Goal: Check status: Check status

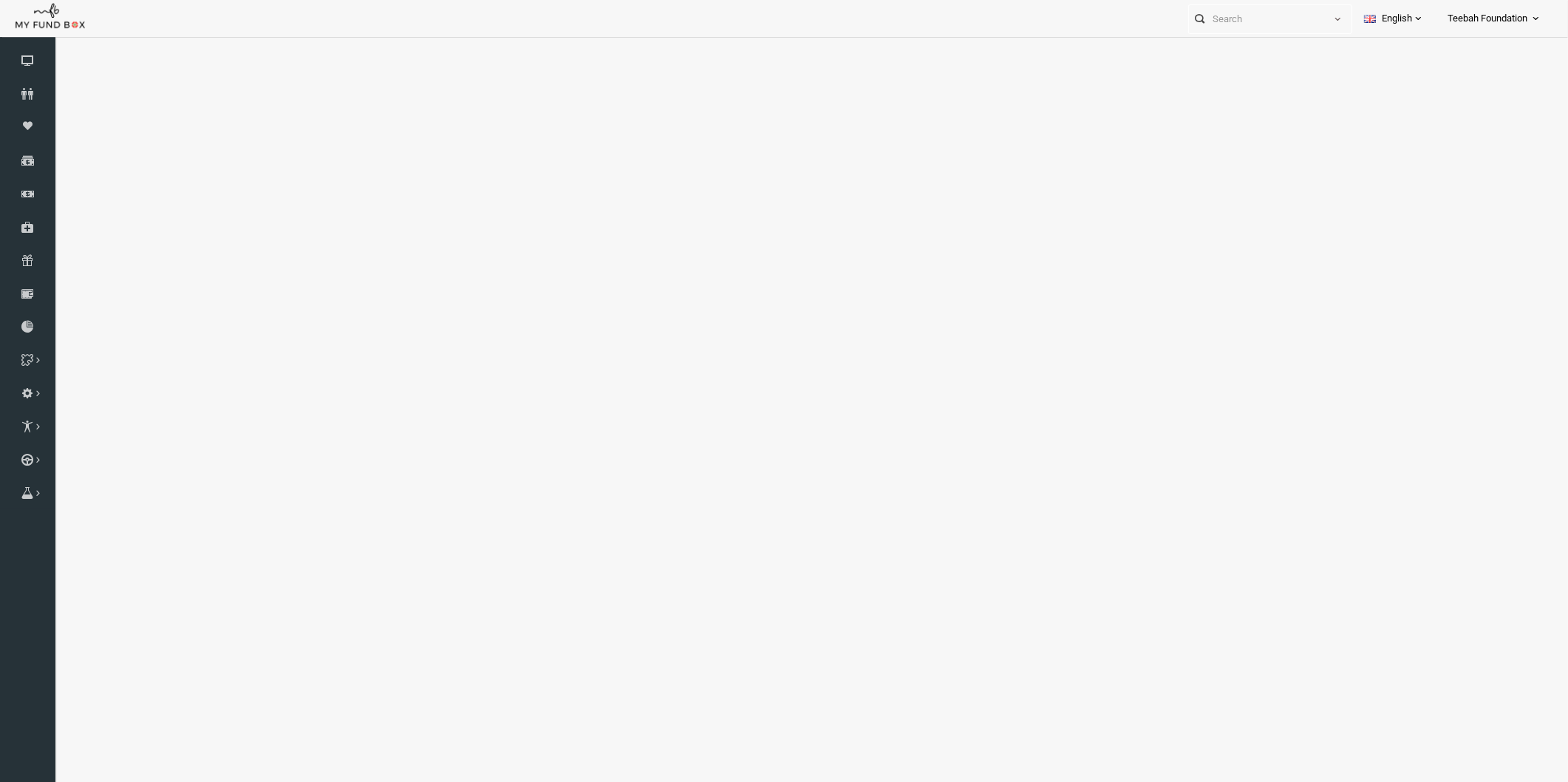
select select "100"
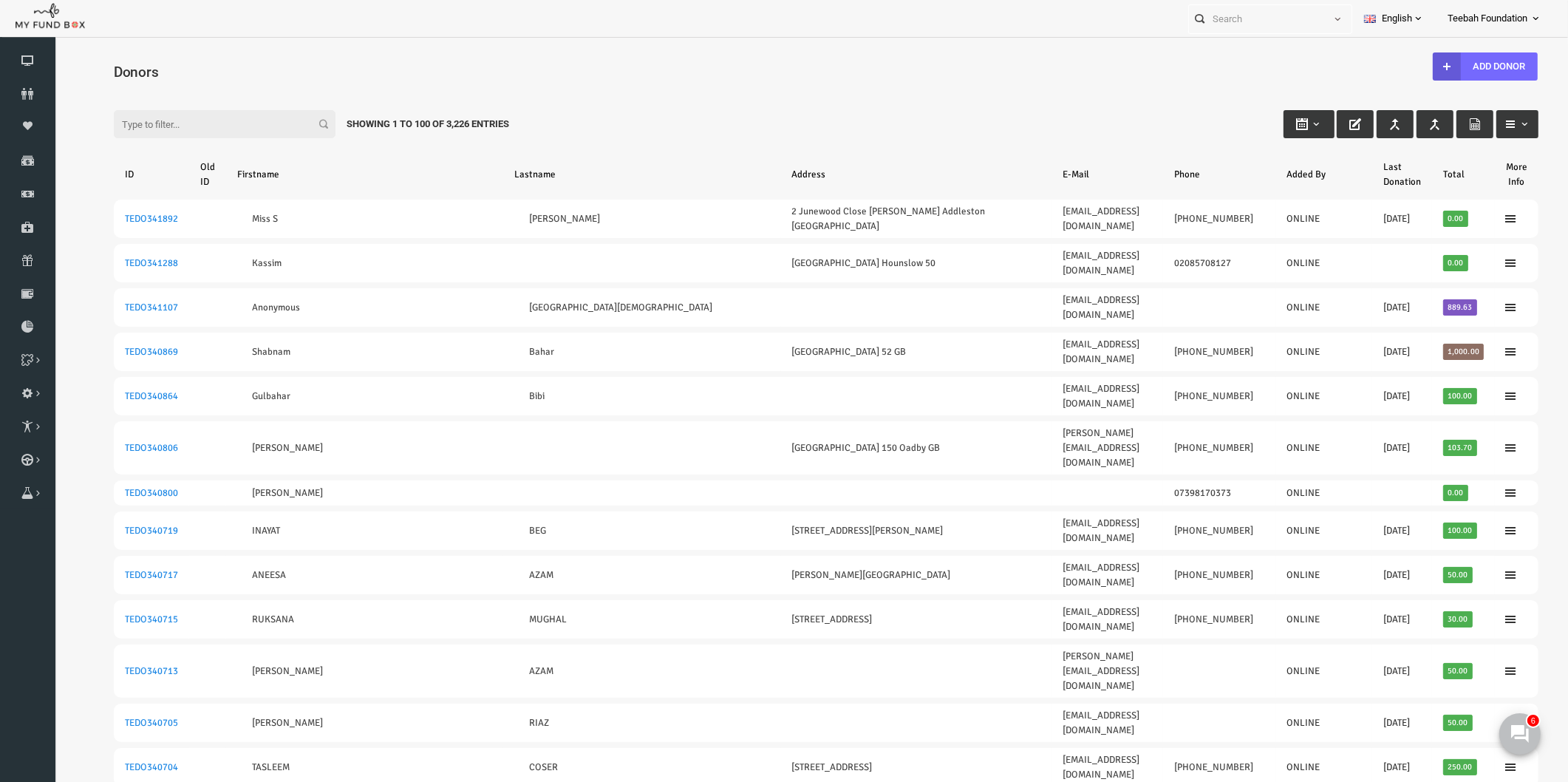
click at [189, 119] on input "Filter:" at bounding box center [195, 123] width 222 height 28
paste input "TEDO337854"
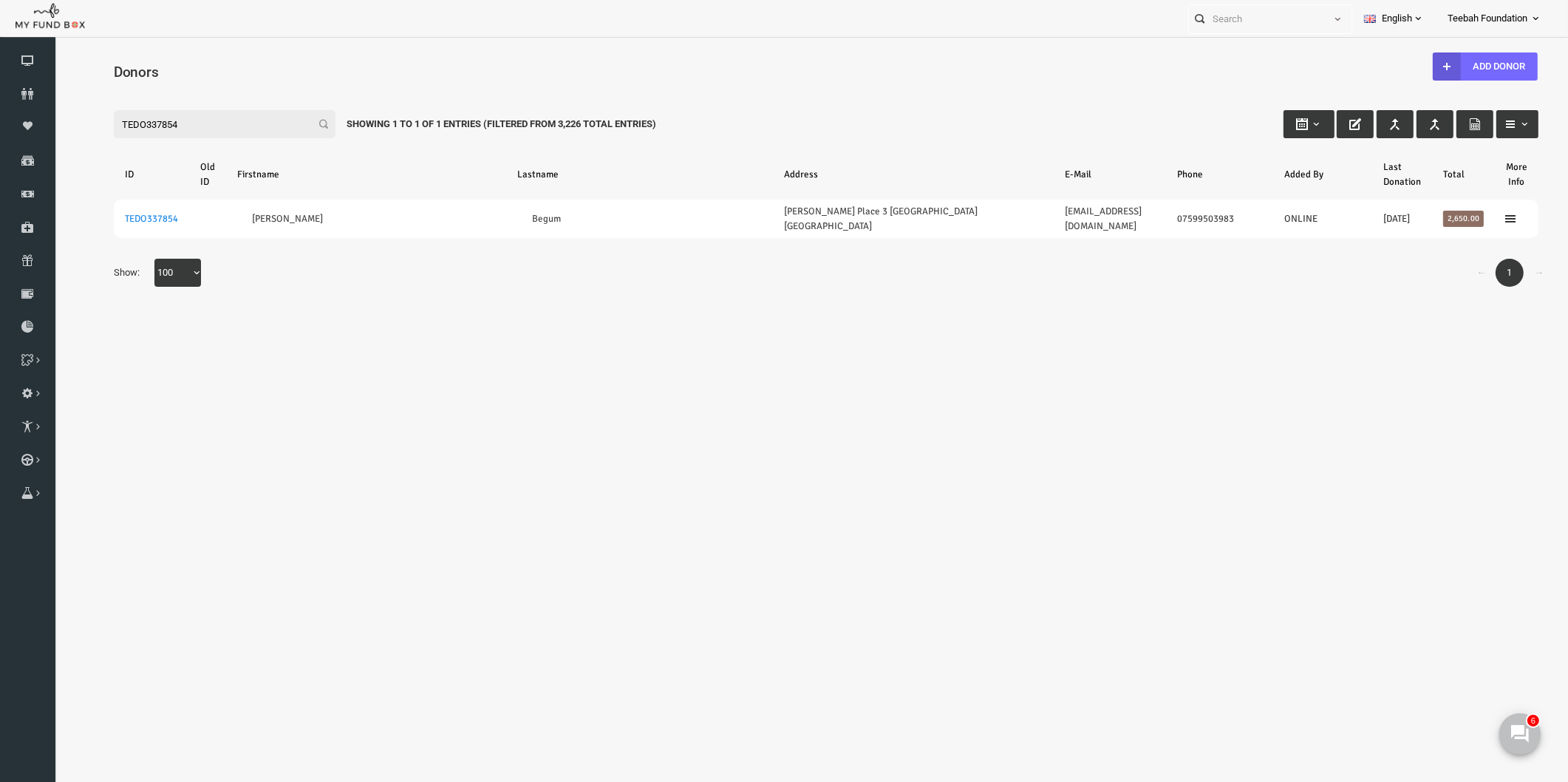
type input "TEDO337854"
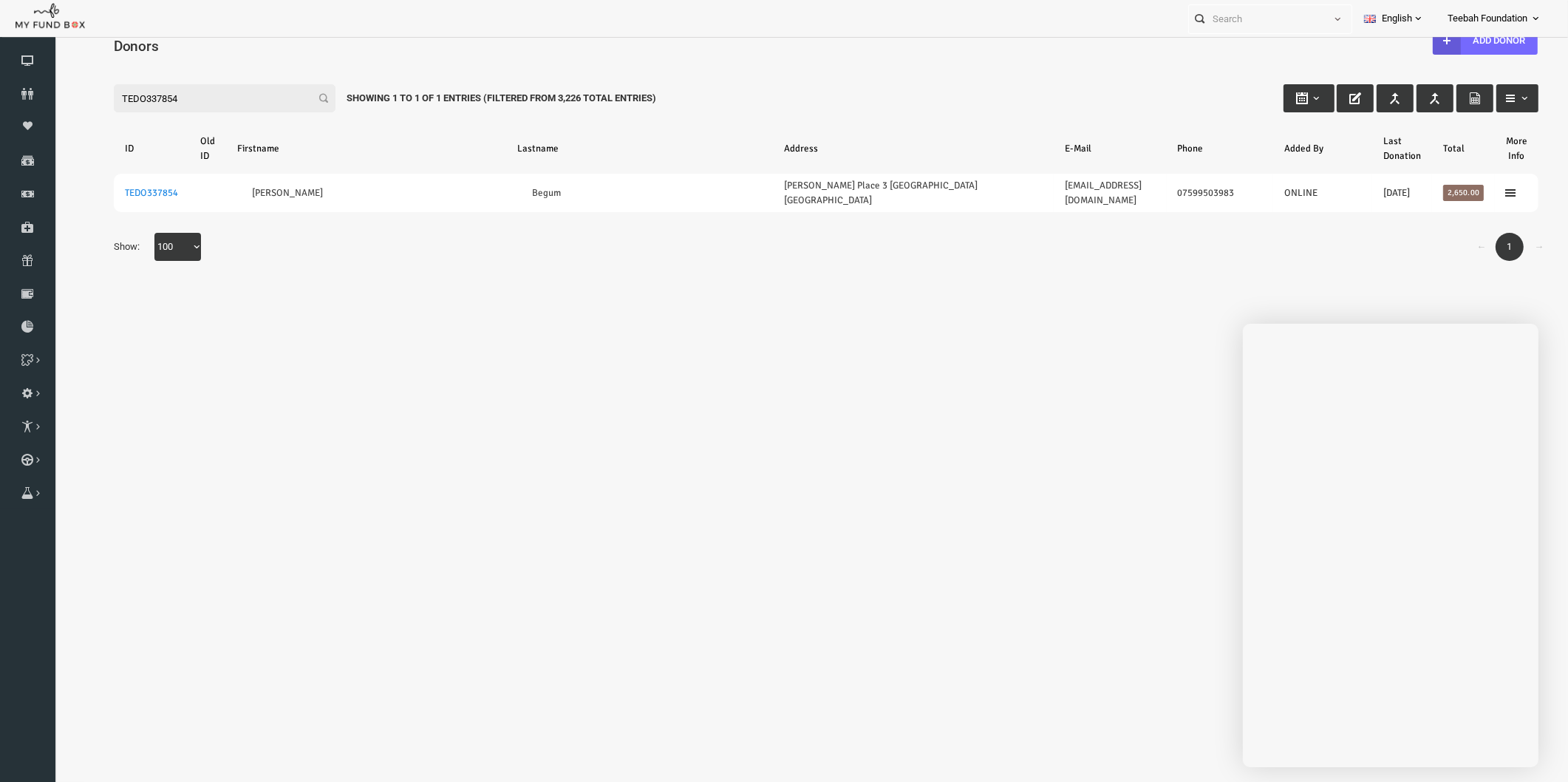
scroll to position [39, 0]
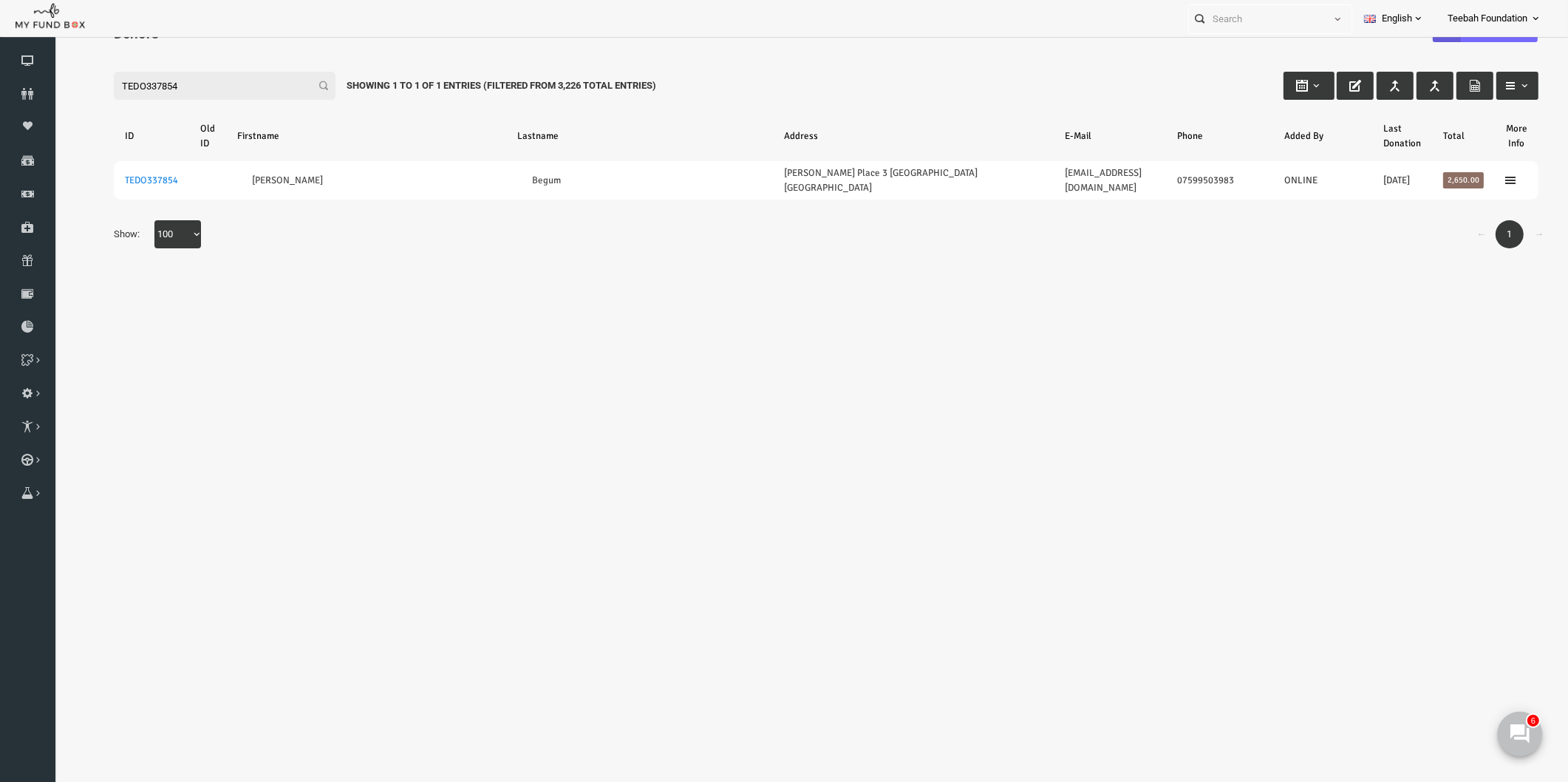
click at [1524, 723] on icon at bounding box center [1519, 733] width 19 height 19
click at [19, 99] on icon at bounding box center [28, 93] width 56 height 12
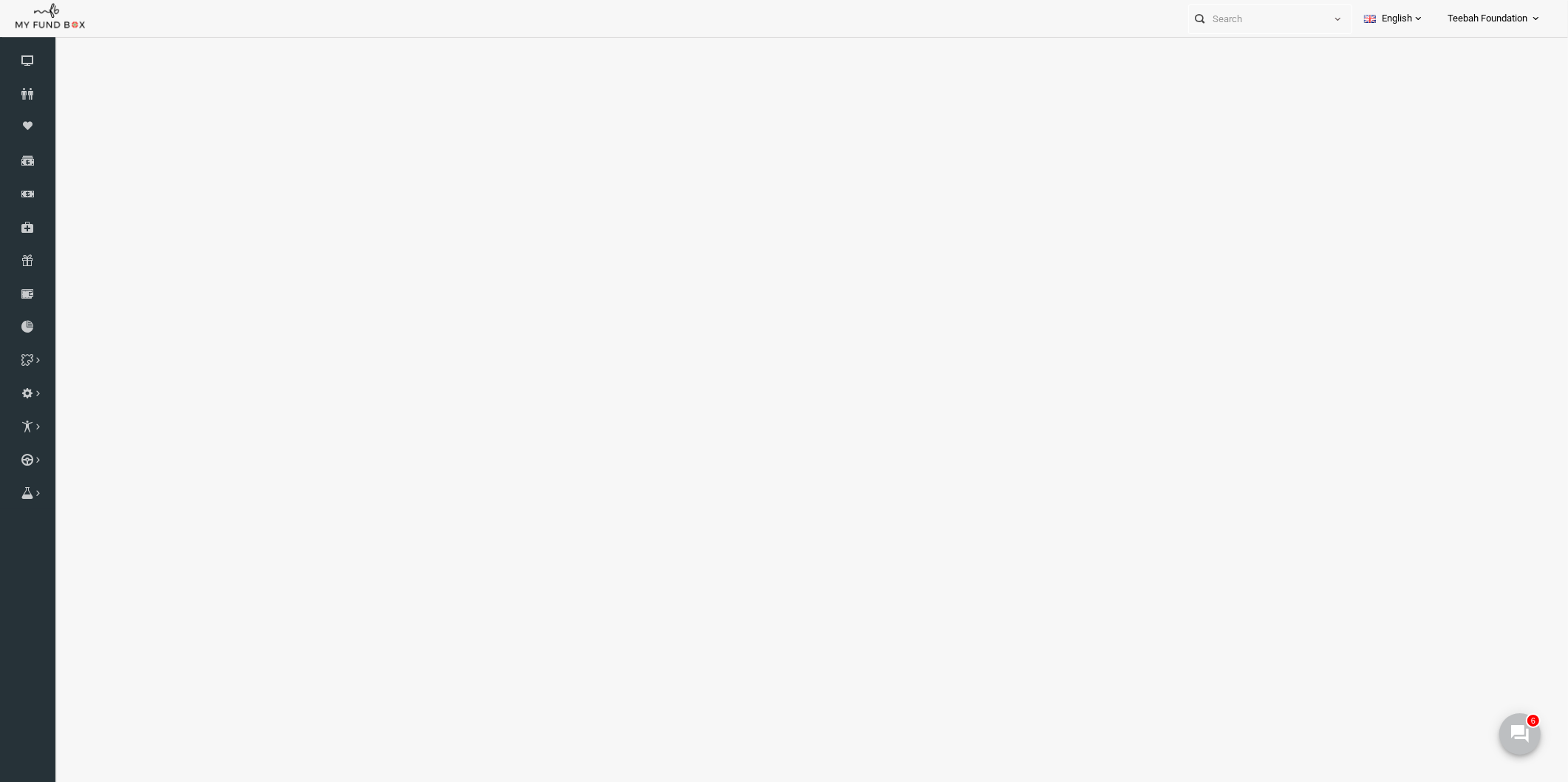
select select "100"
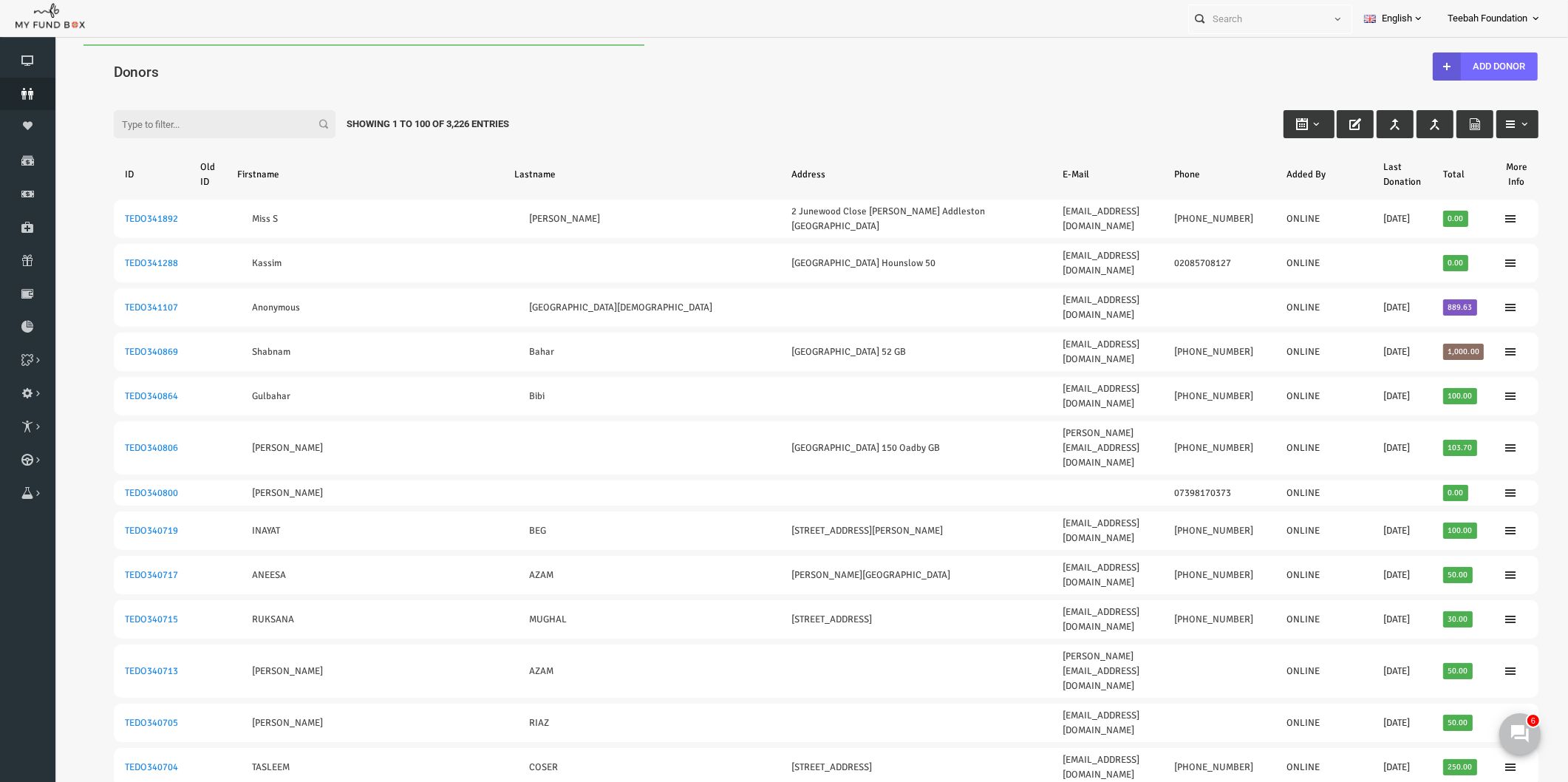
scroll to position [0, 0]
click at [131, 123] on input "Filter:" at bounding box center [195, 123] width 222 height 28
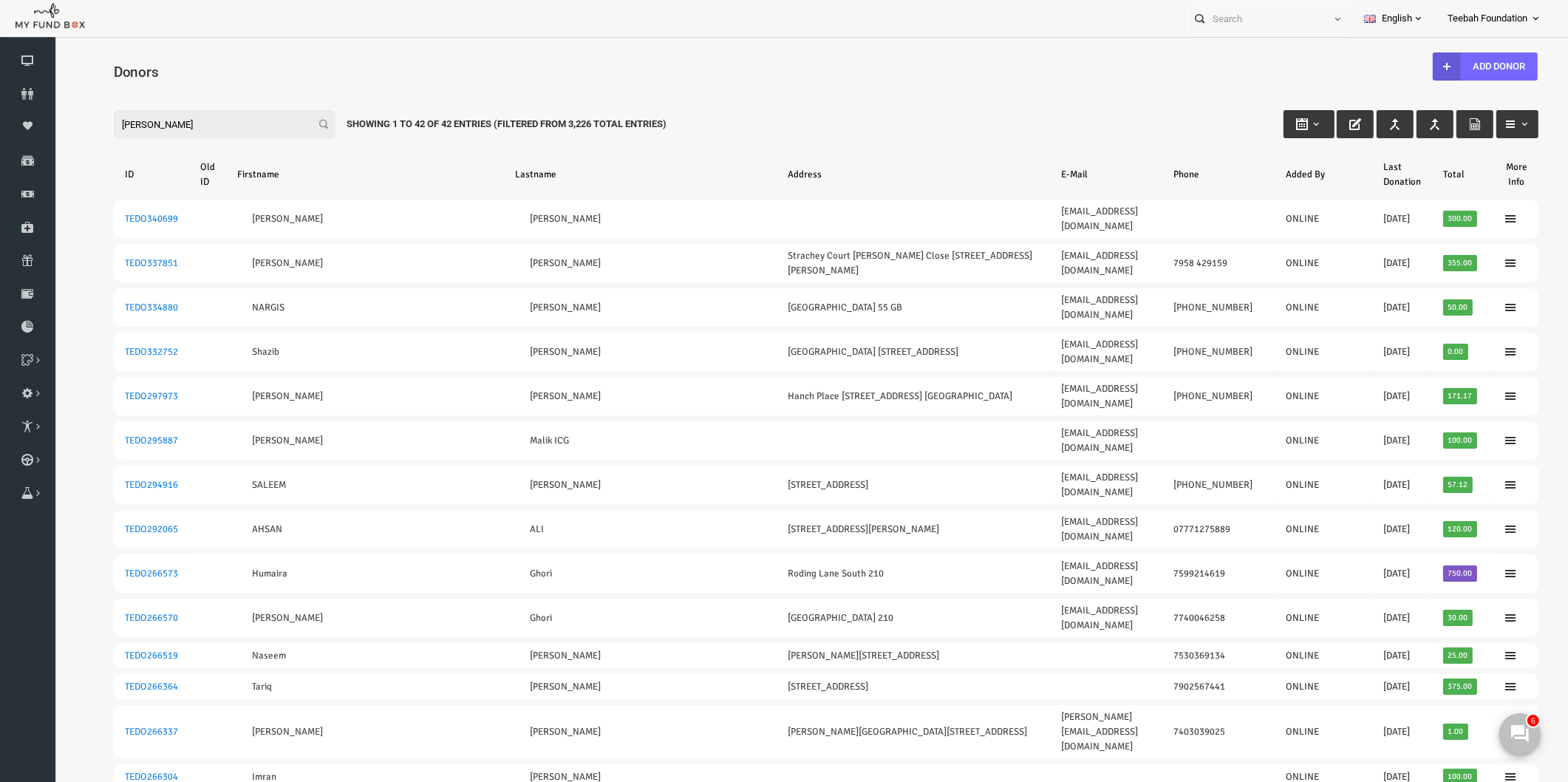
drag, startPoint x: 115, startPoint y: 127, endPoint x: 129, endPoint y: 170, distance: 45.2
click at [54, 126] on html "Donor Not Found Beneficiary Not Found Partner Not Found!!!! Please Fill out thi…" at bounding box center [796, 430] width 1483 height 772
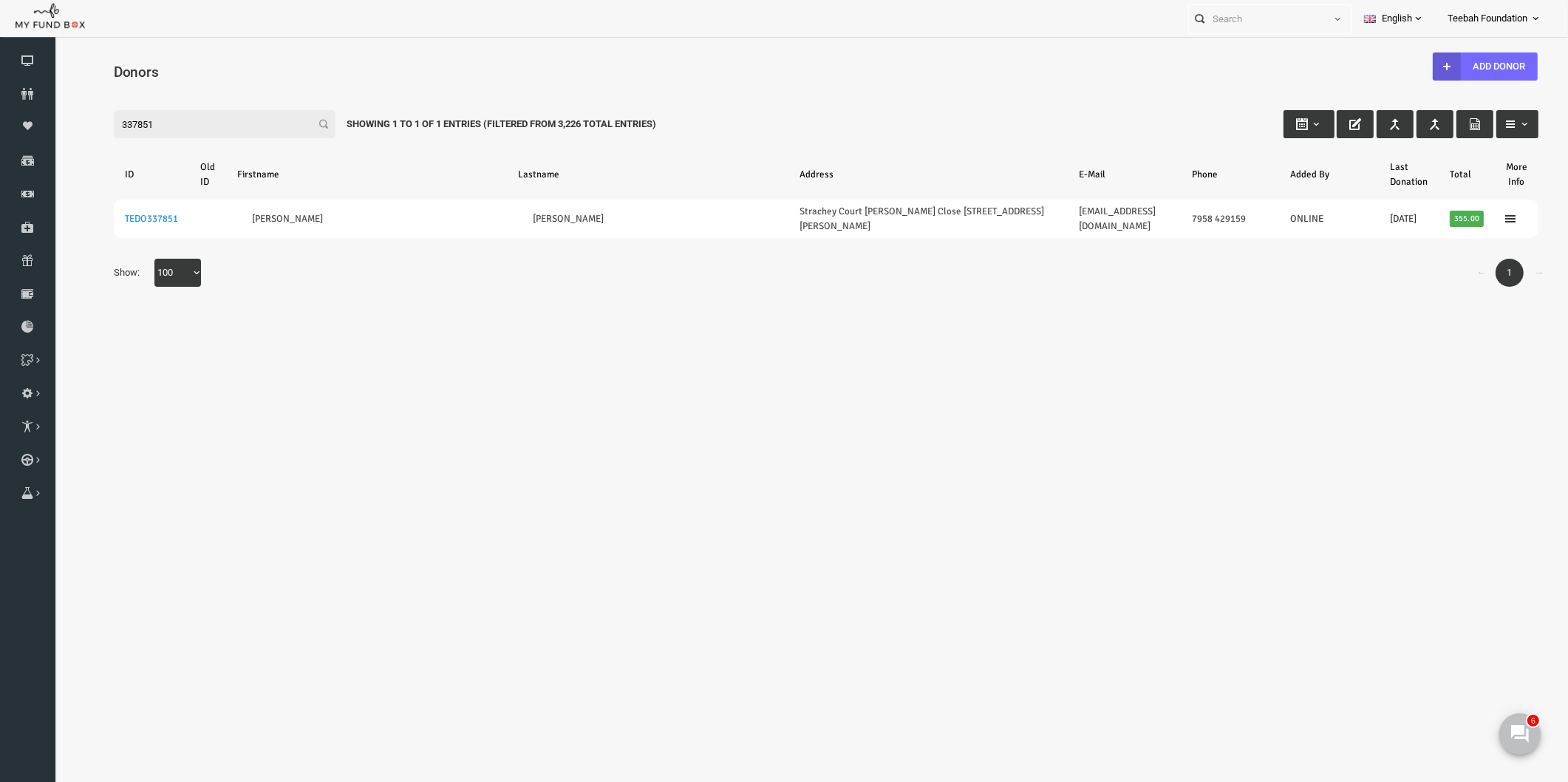
drag, startPoint x: 65, startPoint y: 122, endPoint x: 12, endPoint y: 116, distance: 53.3
click at [54, 116] on html "Donor Not Found Beneficiary Not Found Partner Not Found!!!! Please Fill out thi…" at bounding box center [796, 426] width 1483 height 764
paste input "TEDO338368"
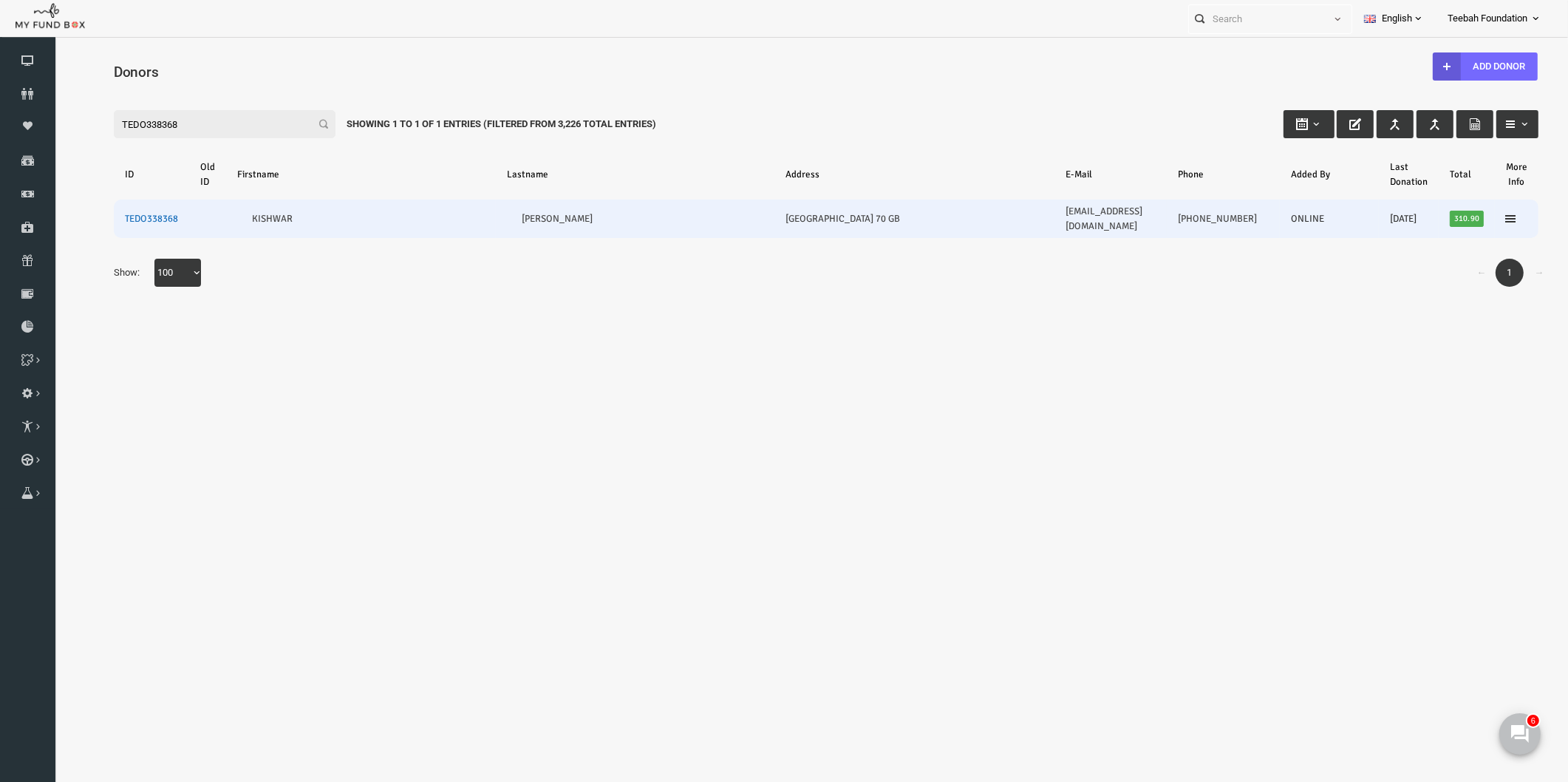
type input "TEDO338368"
click at [131, 213] on link "TEDO338368" at bounding box center [120, 219] width 53 height 12
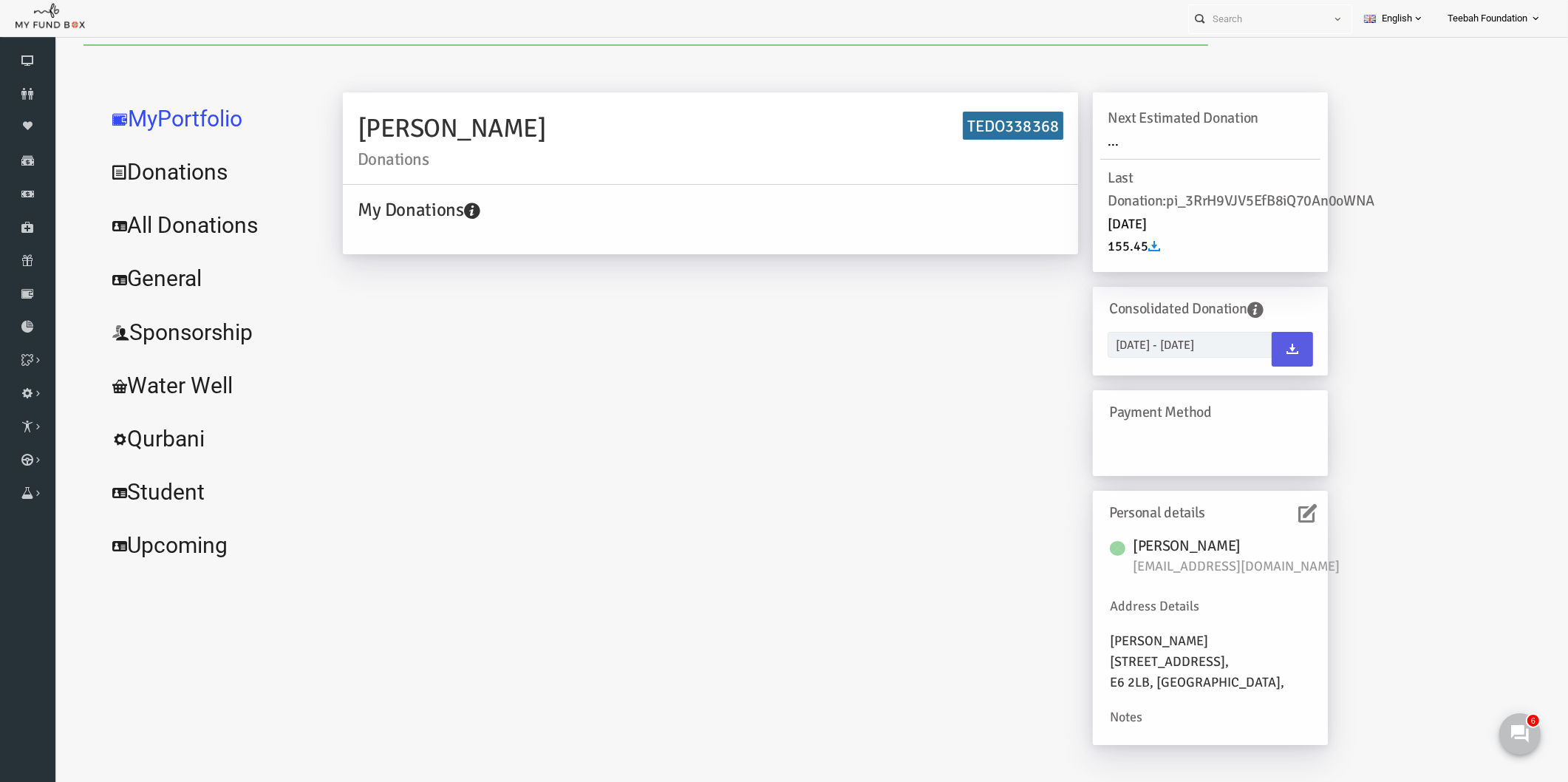
click at [161, 231] on link "All Donations" at bounding box center [179, 224] width 222 height 53
select select "100"
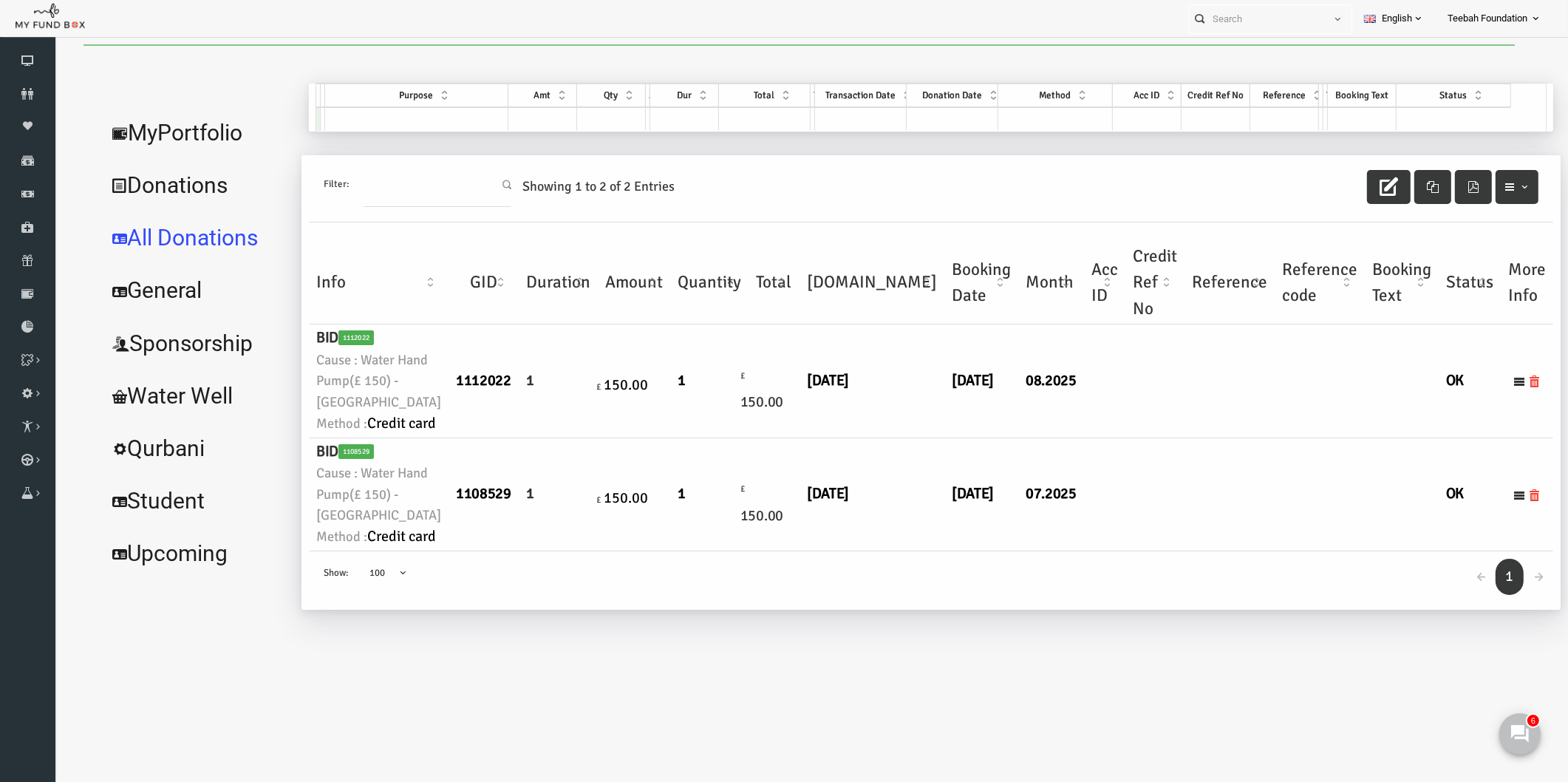
click at [1154, 437] on td at bounding box center [1199, 380] width 91 height 113
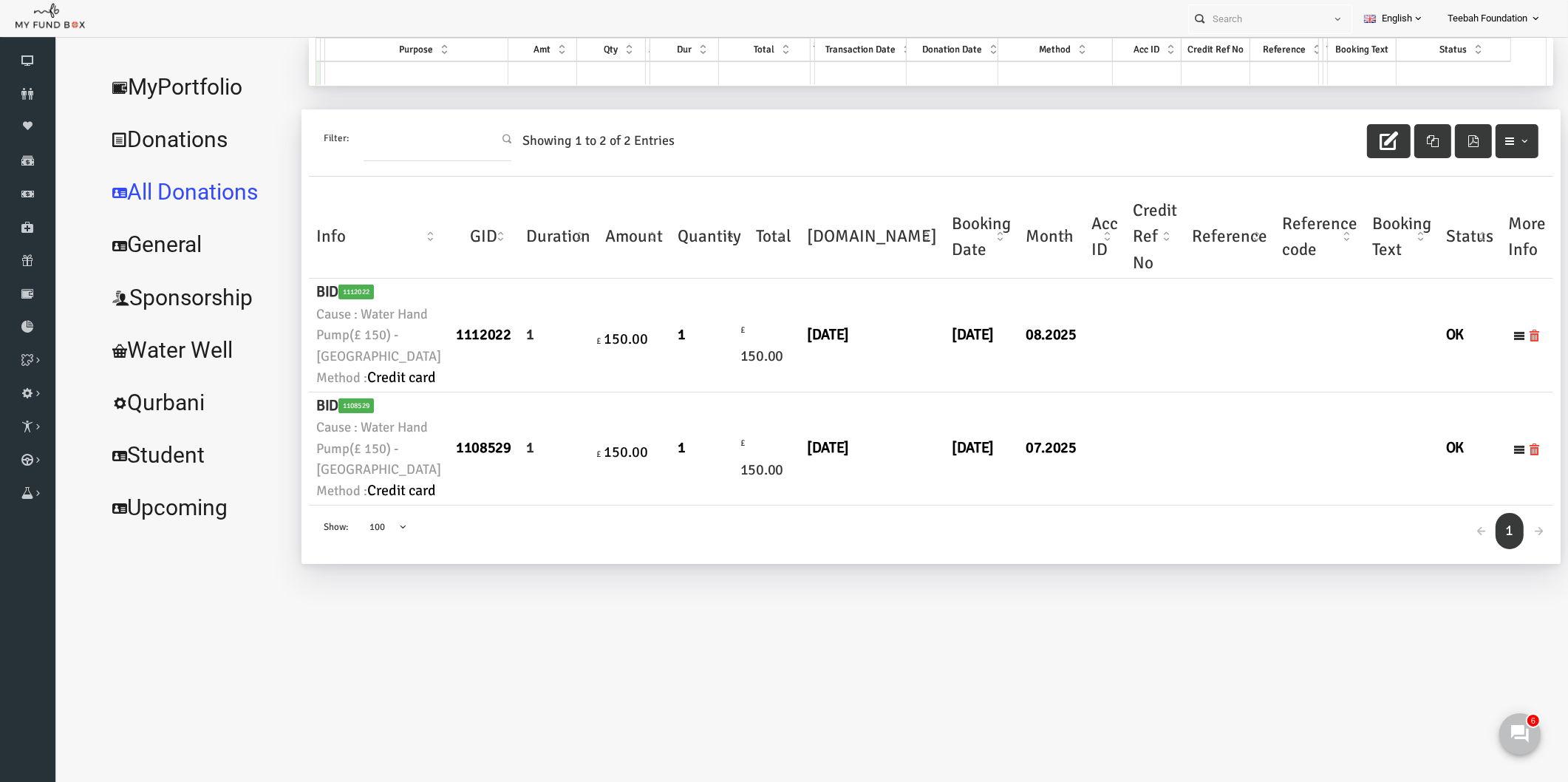
click at [189, 84] on link "MyPortfolio" at bounding box center [166, 87] width 196 height 53
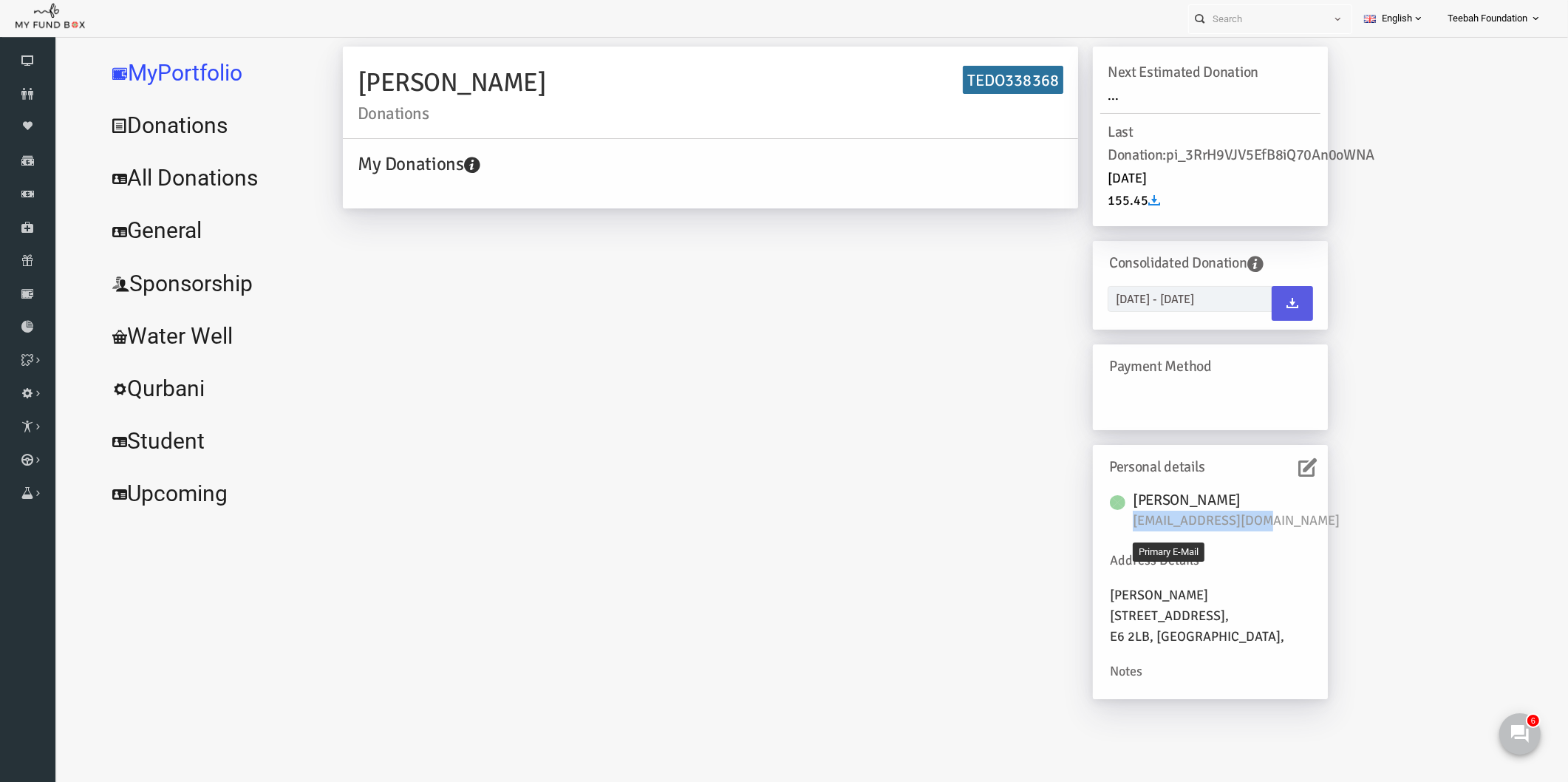
drag, startPoint x: 1233, startPoint y: 520, endPoint x: 1102, endPoint y: 520, distance: 131.0
click at [1103, 520] on span "[EMAIL_ADDRESS][DOMAIN_NAME]" at bounding box center [1214, 520] width 222 height 20
copy span "[EMAIL_ADDRESS][DOMAIN_NAME]"
click at [147, 173] on link "All Donations" at bounding box center [179, 177] width 222 height 53
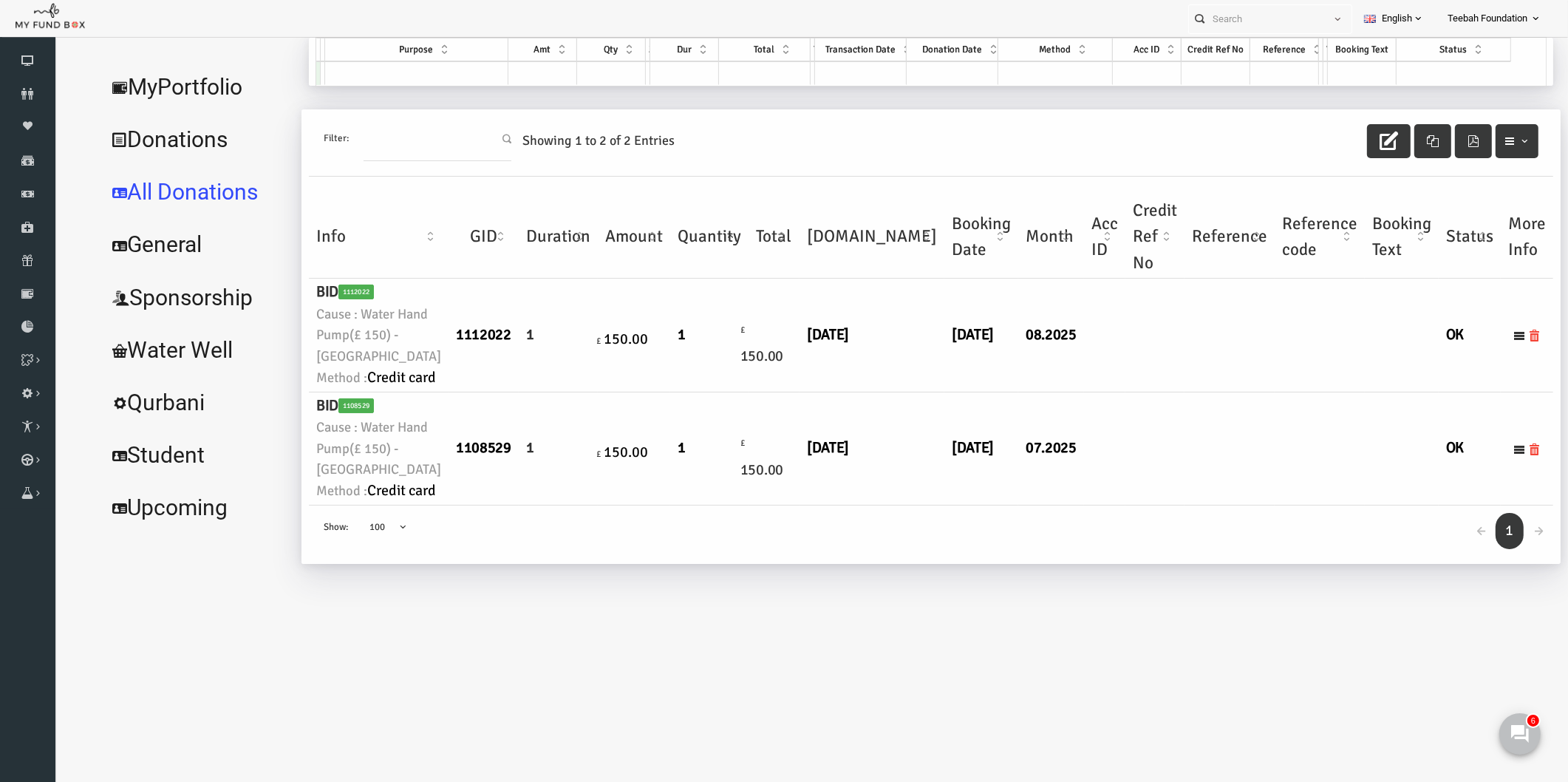
click at [1154, 506] on td at bounding box center [1199, 448] width 91 height 113
click at [150, 74] on link "MyPortfolio" at bounding box center [166, 87] width 196 height 53
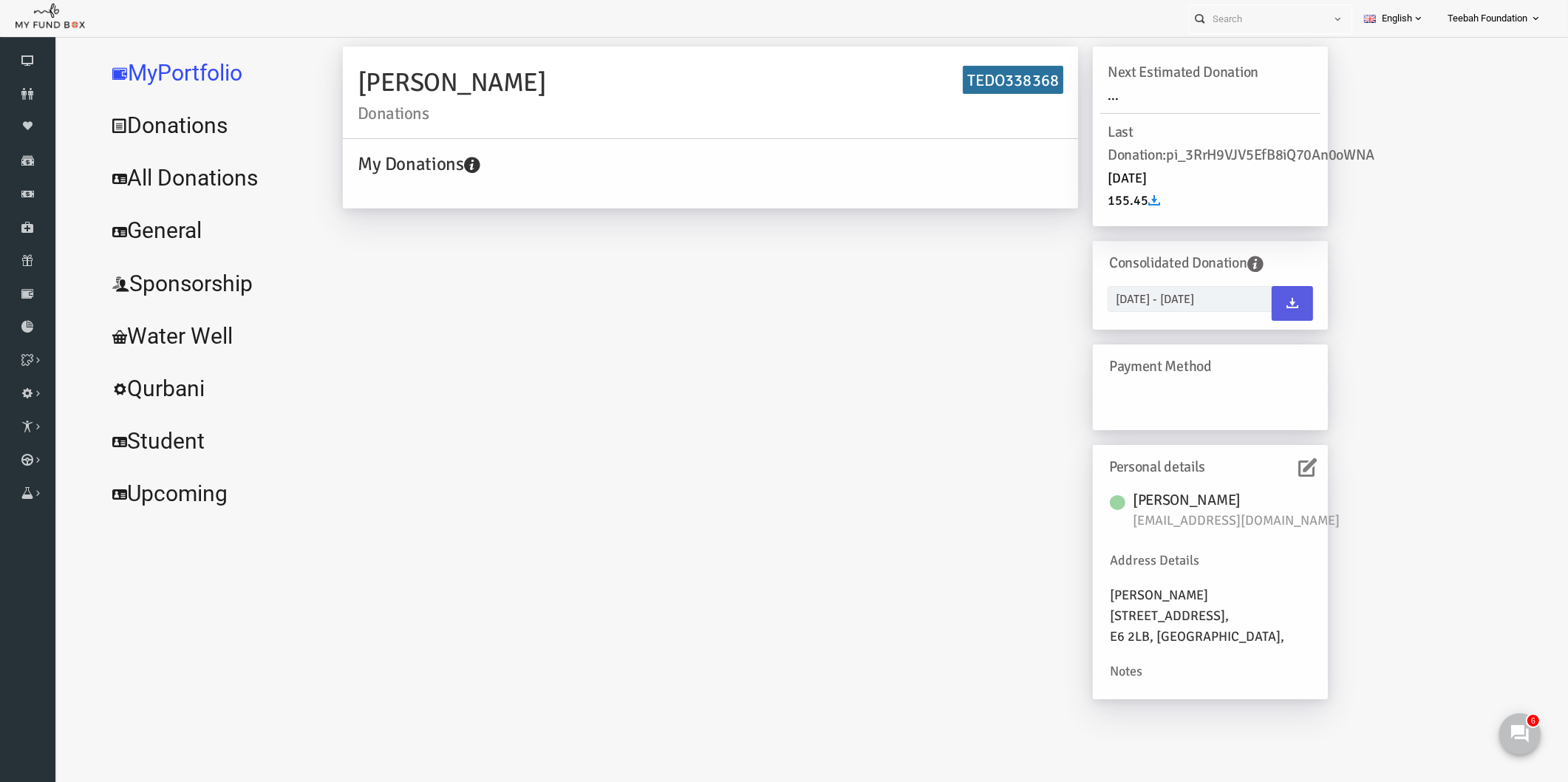
click at [797, 565] on div "[PERSON_NAME] Donations TEDO338368 My Donations Get free account credit Get fre…" at bounding box center [804, 379] width 1014 height 667
click at [1535, 528] on div "MyPortfolio Donations All Donations General Sponsorship Water Well Qurbani Stud…" at bounding box center [796, 382] width 1483 height 691
click at [855, 603] on div "[PERSON_NAME] Donations TEDO338368 My Donations Get free account credit Get fre…" at bounding box center [804, 379] width 1014 height 667
click at [515, 82] on h2 "[PERSON_NAME] Donations" at bounding box center [680, 91] width 706 height 59
drag, startPoint x: 515, startPoint y: 81, endPoint x: 315, endPoint y: 81, distance: 200.0
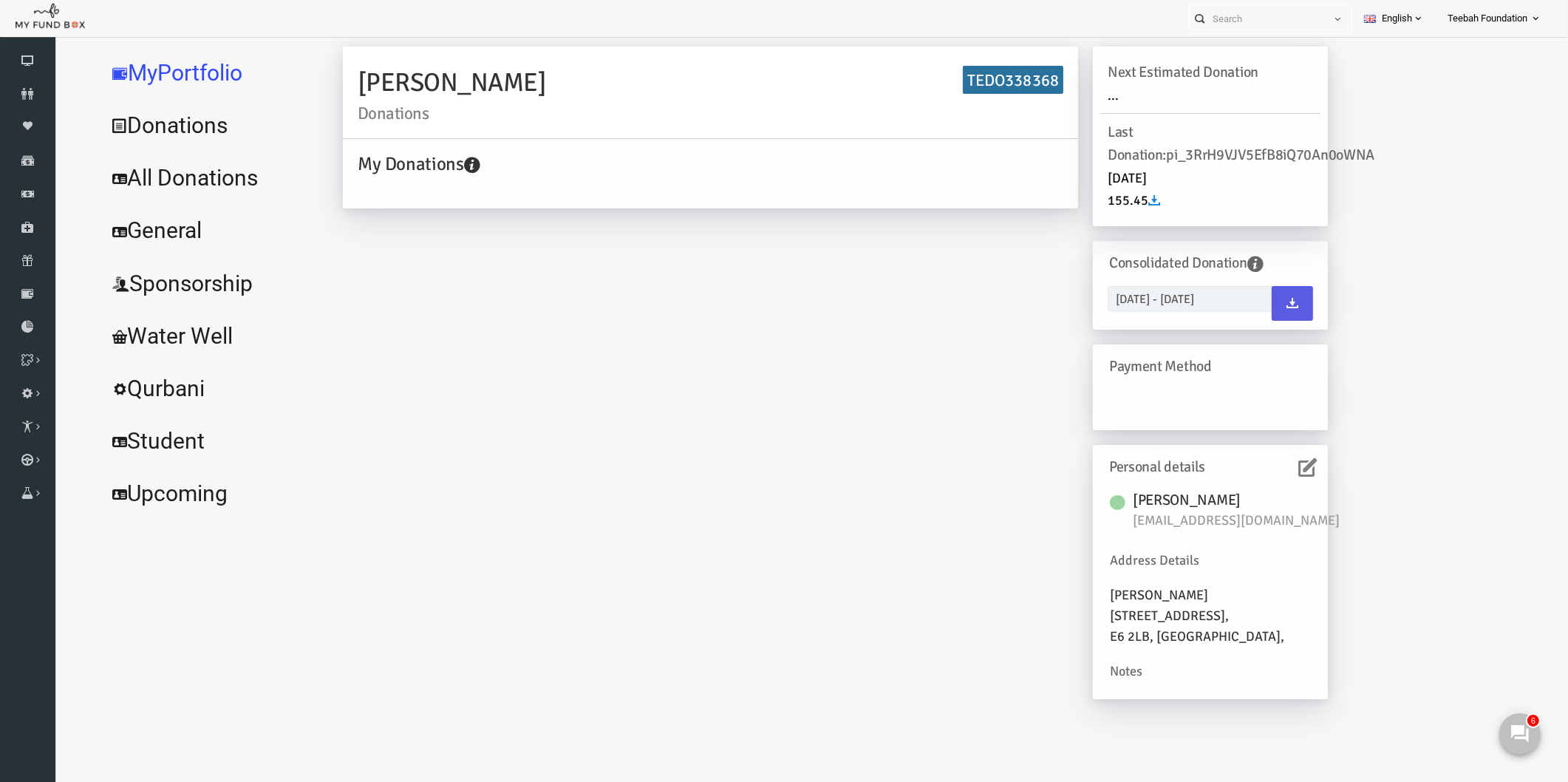
click at [315, 81] on div "[PERSON_NAME] Donations TEDO338368" at bounding box center [679, 92] width 735 height 92
copy h2 "[PERSON_NAME]"
click at [0, 0] on icon at bounding box center [0, 0] width 0 height 0
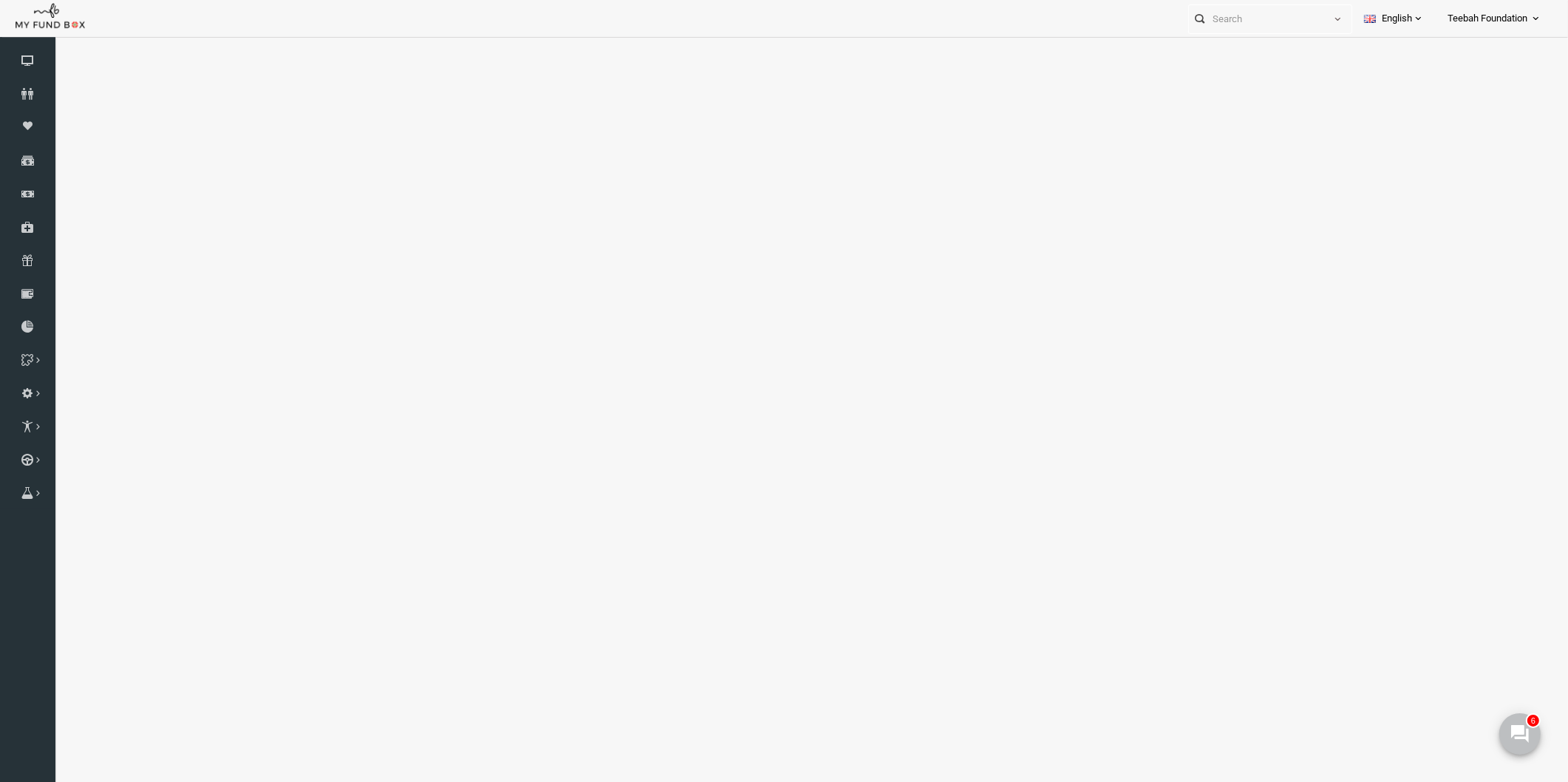
scroll to position [40, 0]
select select "100"
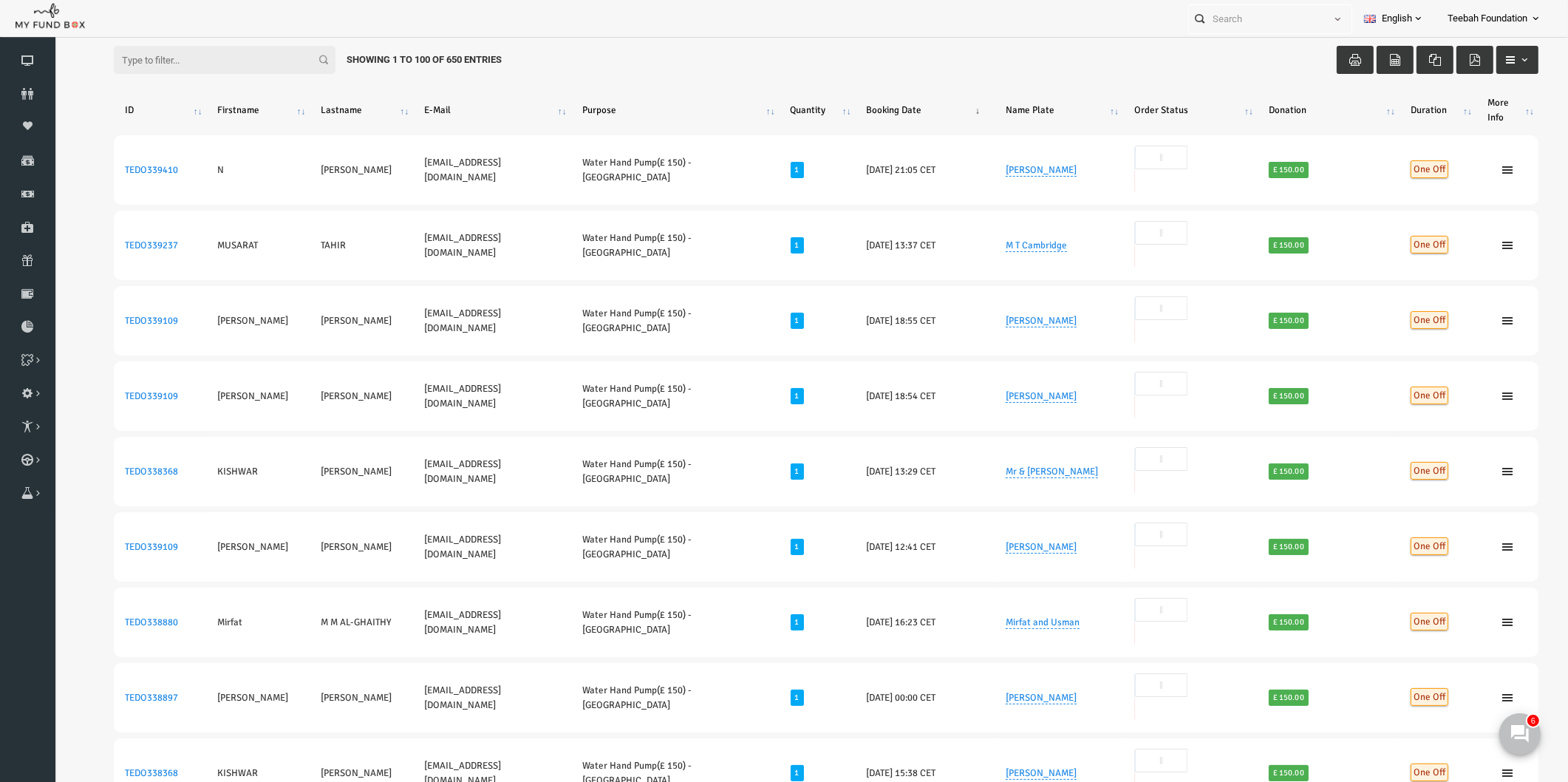
scroll to position [0, 0]
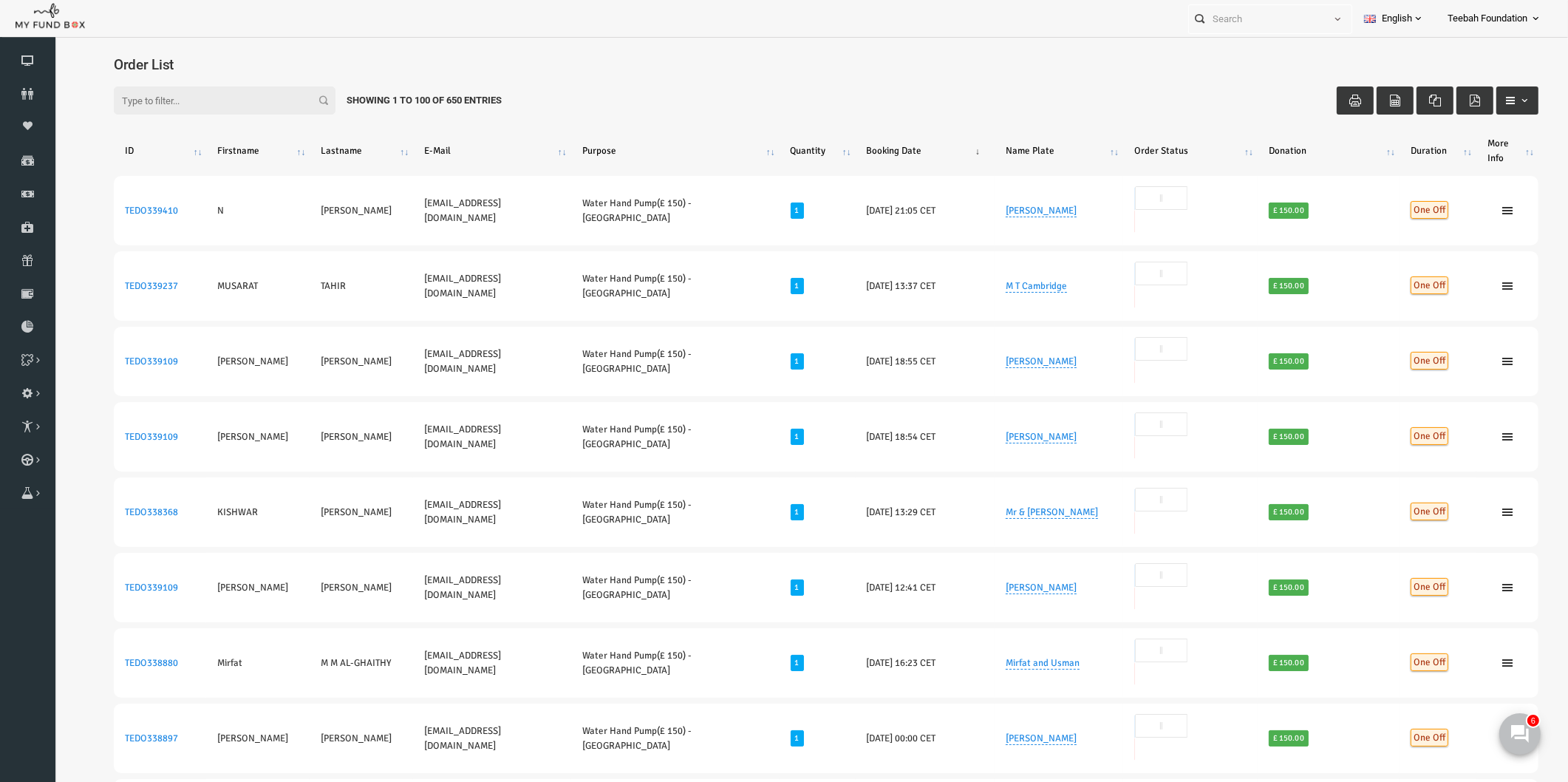
click at [683, 89] on div "Filter: Showing 1 to 100 of 650 Entries" at bounding box center [796, 100] width 1454 height 58
drag, startPoint x: 1005, startPoint y: 63, endPoint x: 934, endPoint y: 87, distance: 74.9
click at [1005, 63] on h4 "Order List" at bounding box center [803, 65] width 1439 height 21
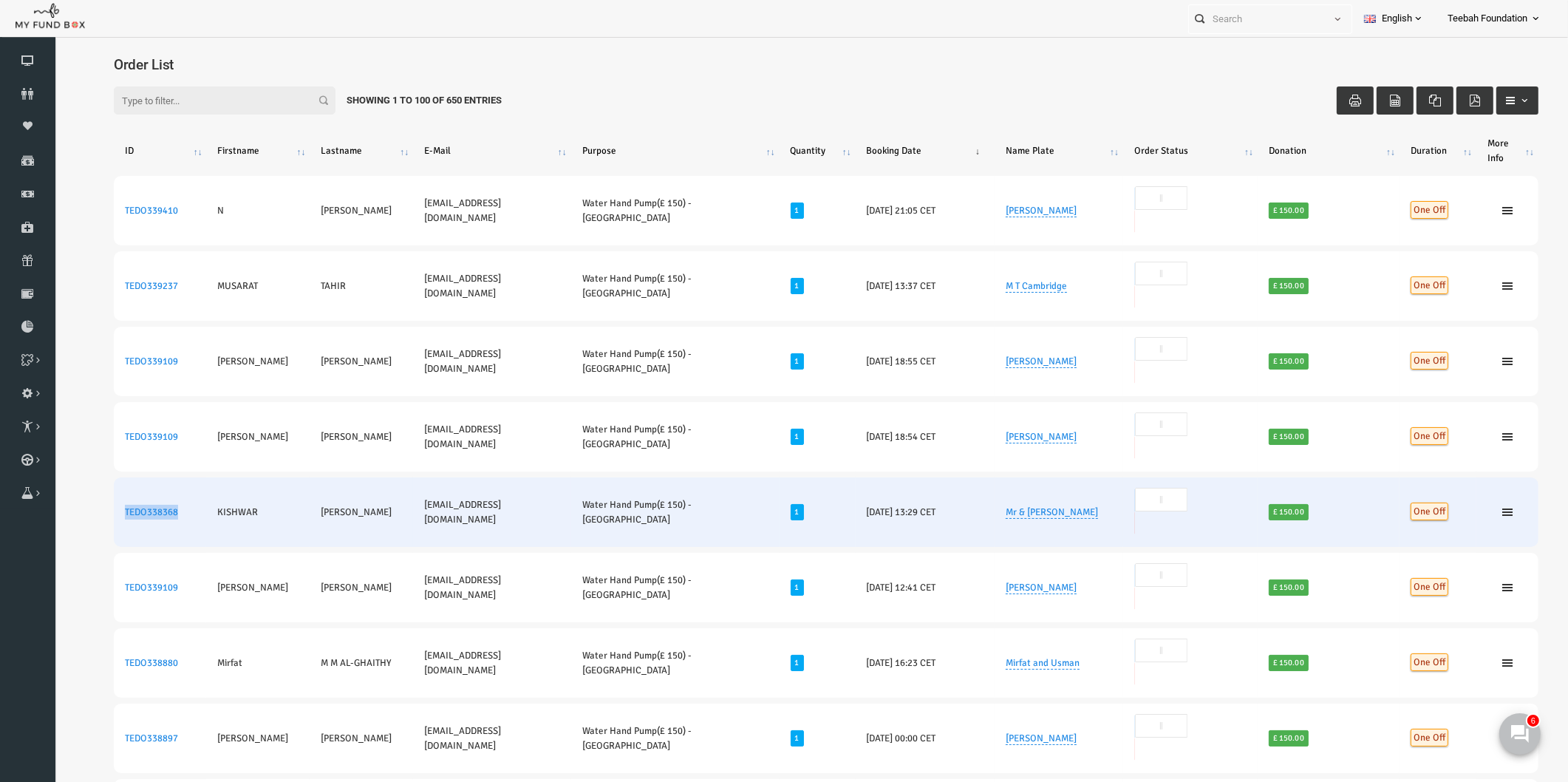
drag, startPoint x: 155, startPoint y: 404, endPoint x: 95, endPoint y: 411, distance: 60.4
click at [95, 478] on td "TEDO338368" at bounding box center [130, 512] width 92 height 69
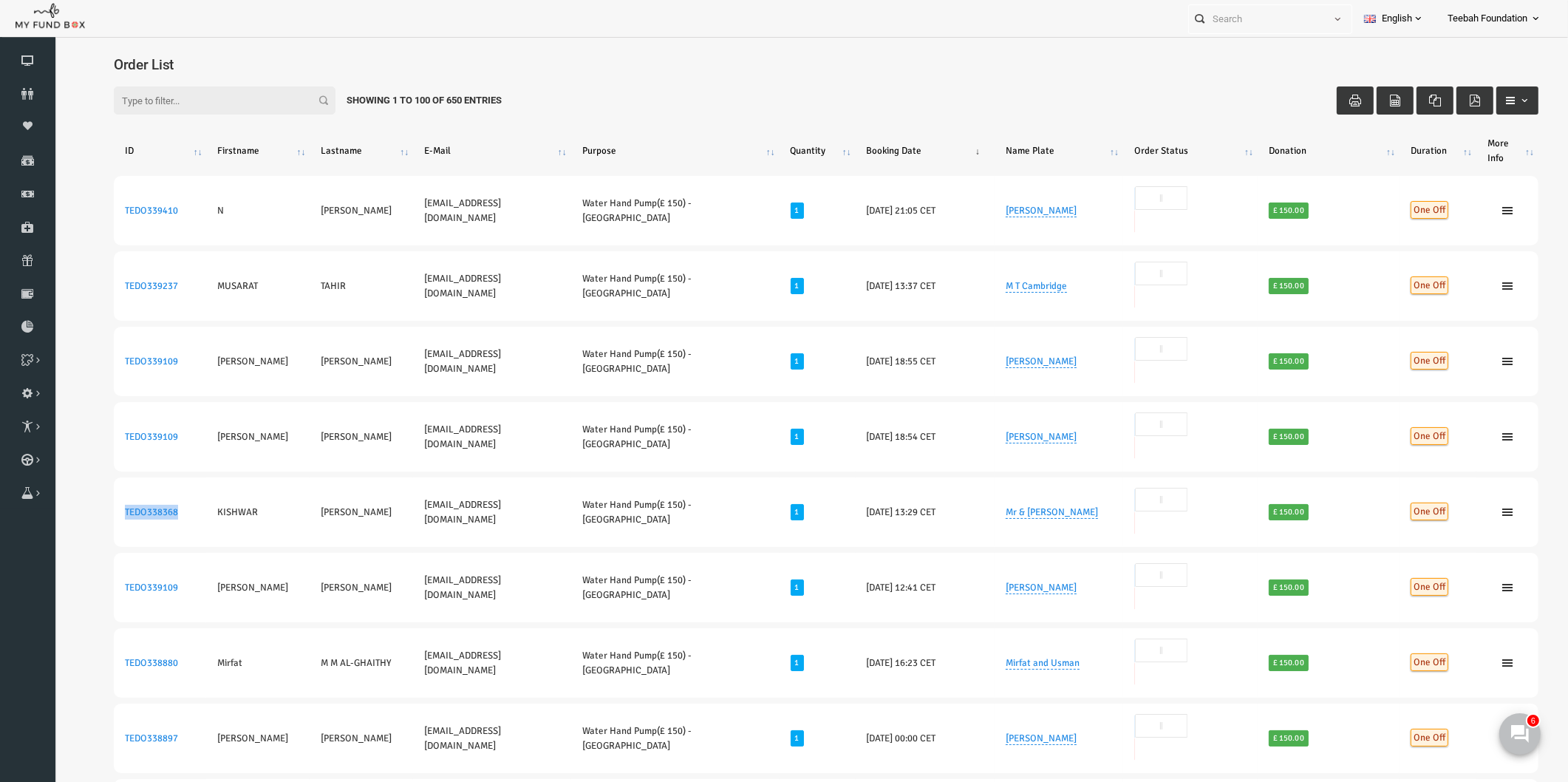
copy link "TEDO338368"
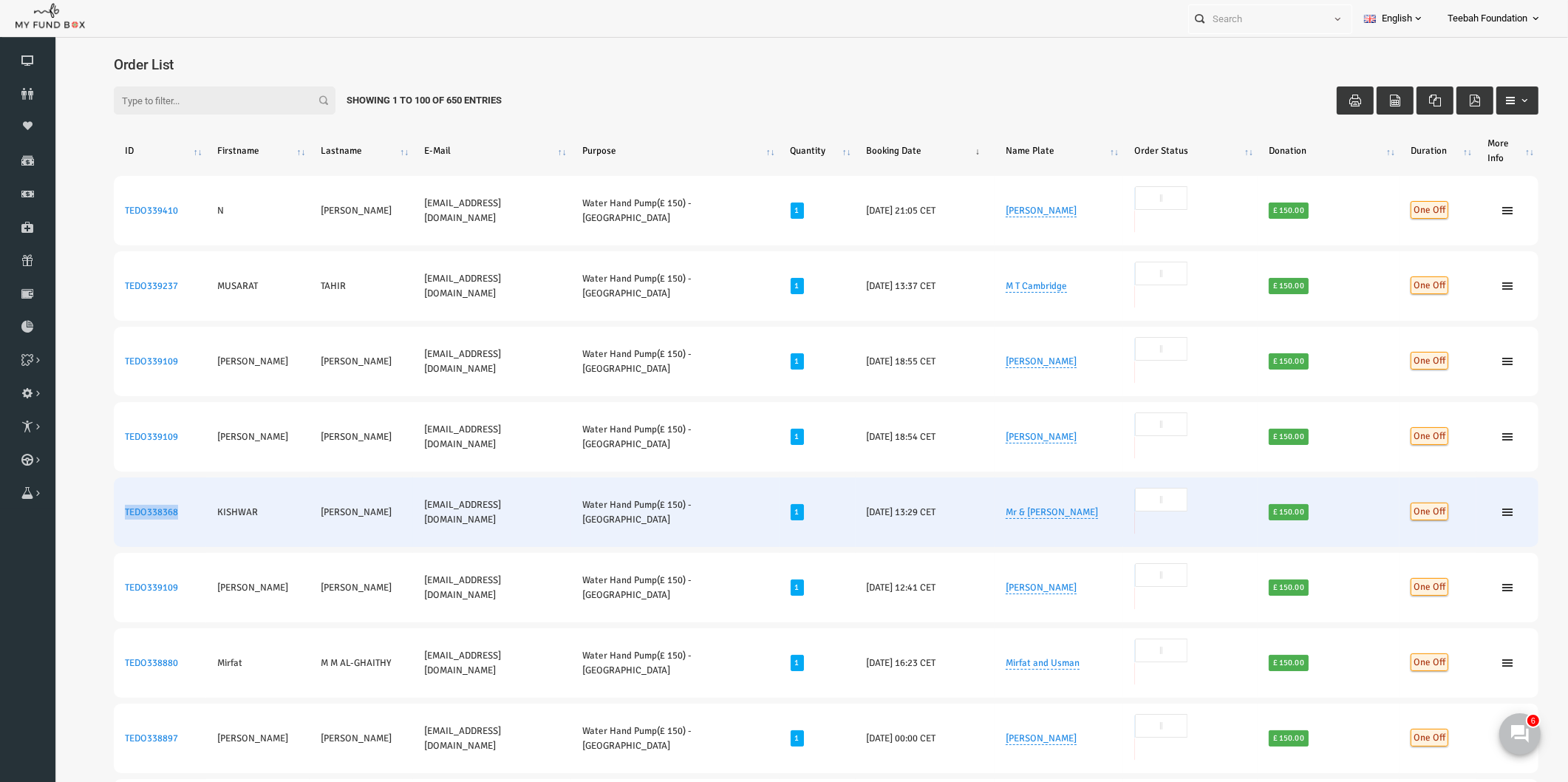
click at [152, 478] on td "TEDO338368" at bounding box center [130, 512] width 92 height 69
drag, startPoint x: 152, startPoint y: 404, endPoint x: 114, endPoint y: 411, distance: 38.6
click at [114, 478] on td "TEDO338368" at bounding box center [130, 512] width 92 height 69
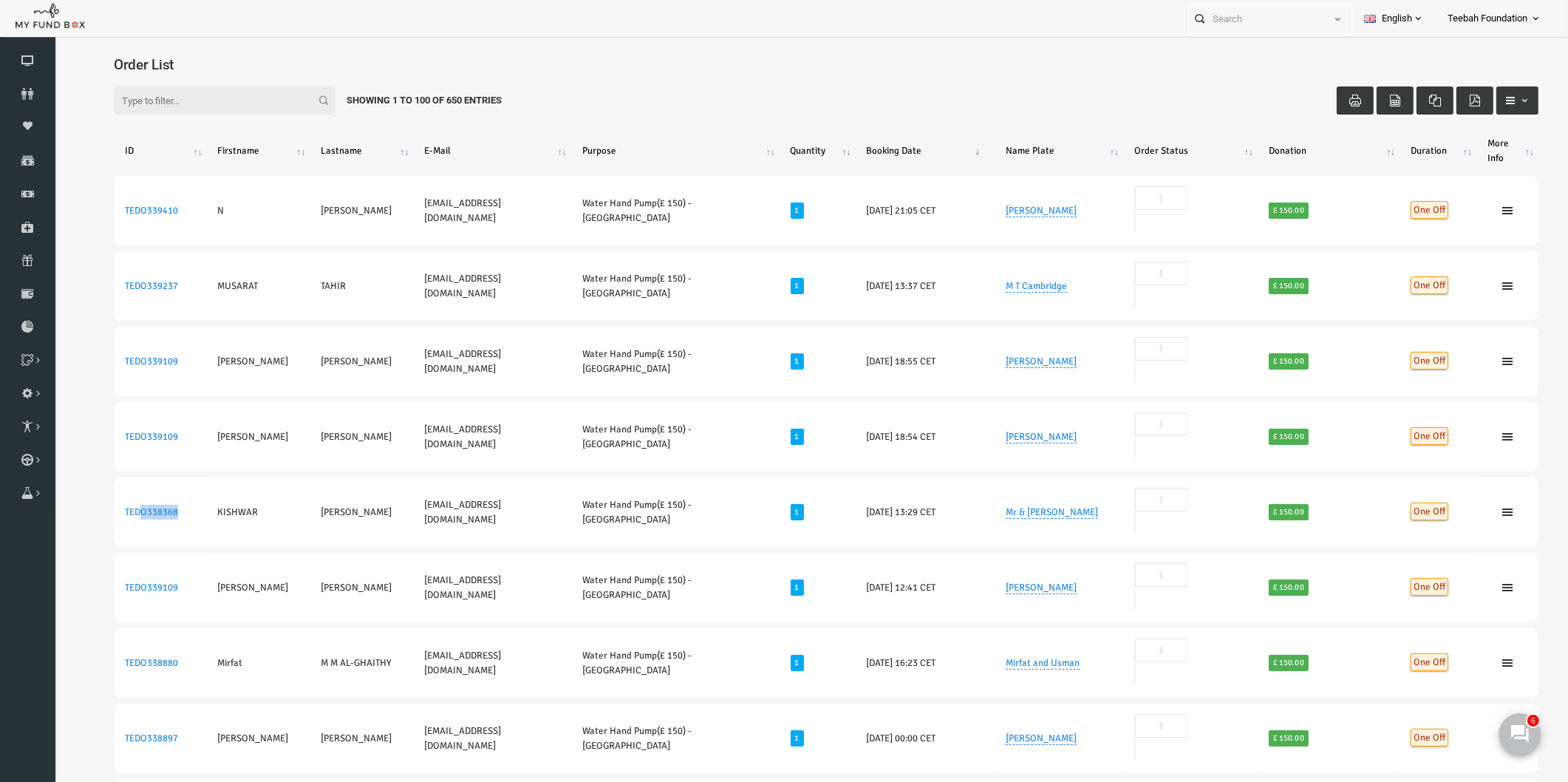
copy link "O338368"
